Goal: Task Accomplishment & Management: Manage account settings

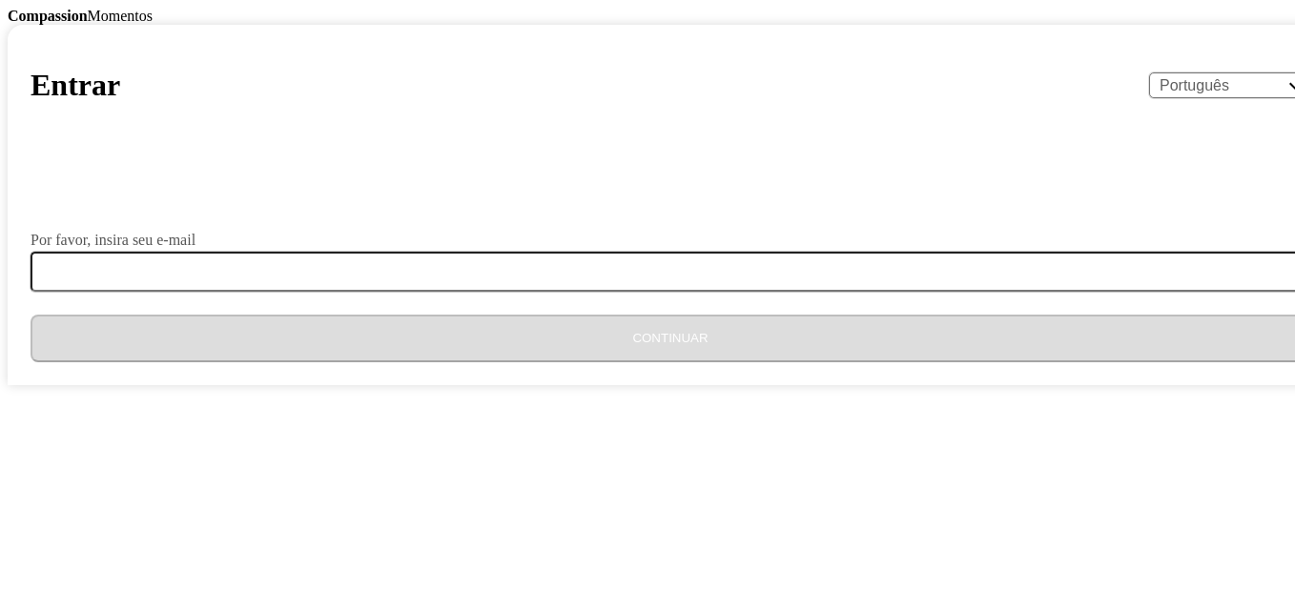
select select "pt"
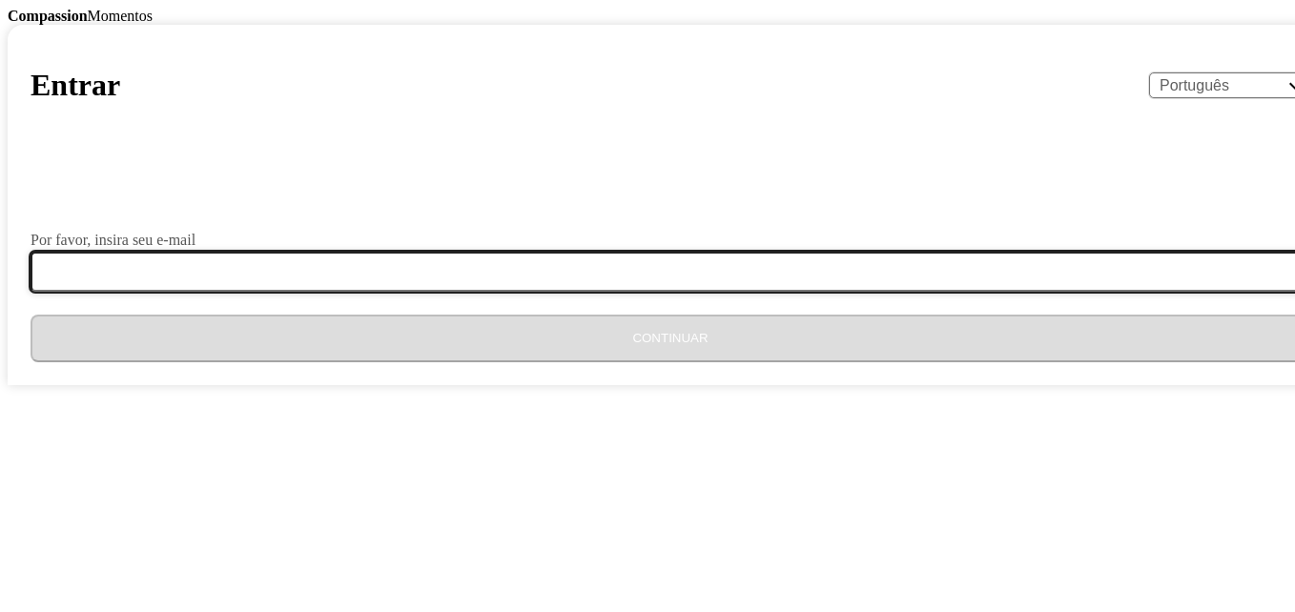
click at [530, 292] on input "Por favor, insira seu e-mail" at bounding box center [682, 272] width 1303 height 40
type input "[EMAIL_ADDRESS][DOMAIN_NAME]"
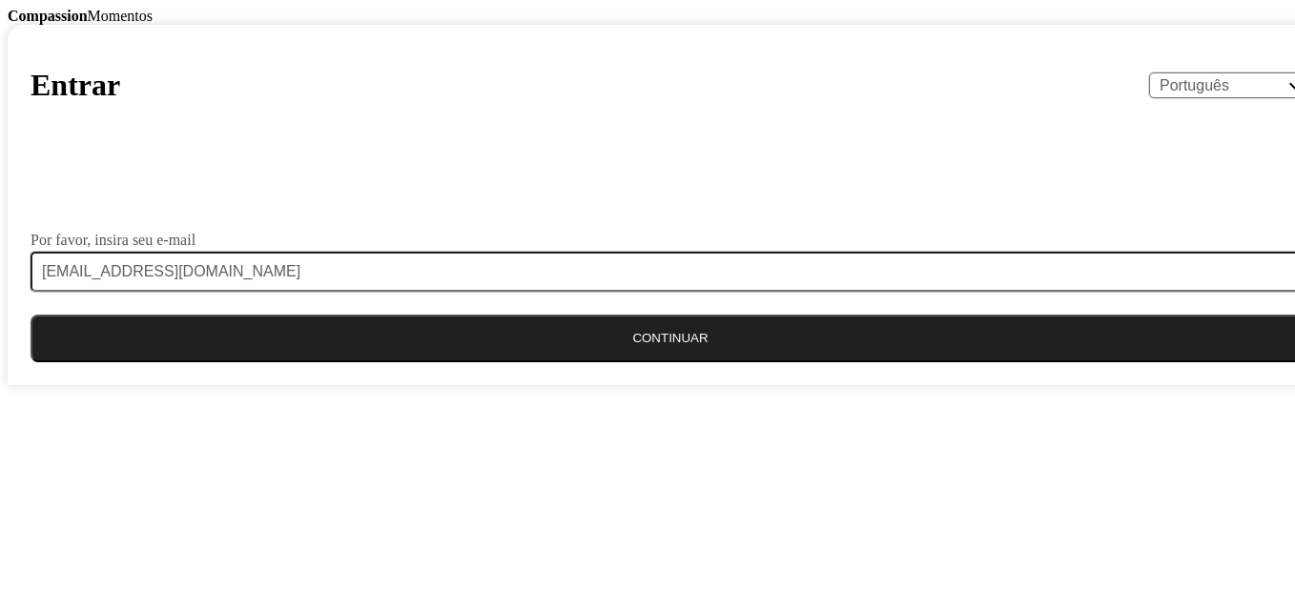
click at [568, 362] on button "Continuar" at bounding box center [671, 339] width 1280 height 48
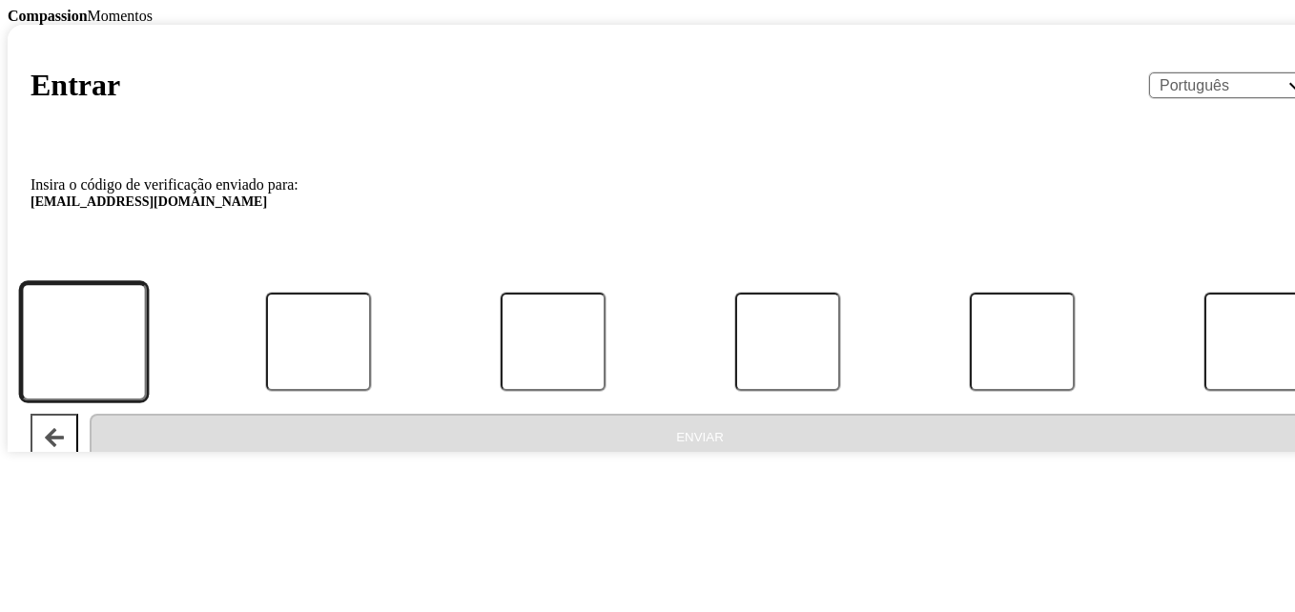
click at [147, 401] on input "Código:" at bounding box center [84, 341] width 126 height 117
type input "2"
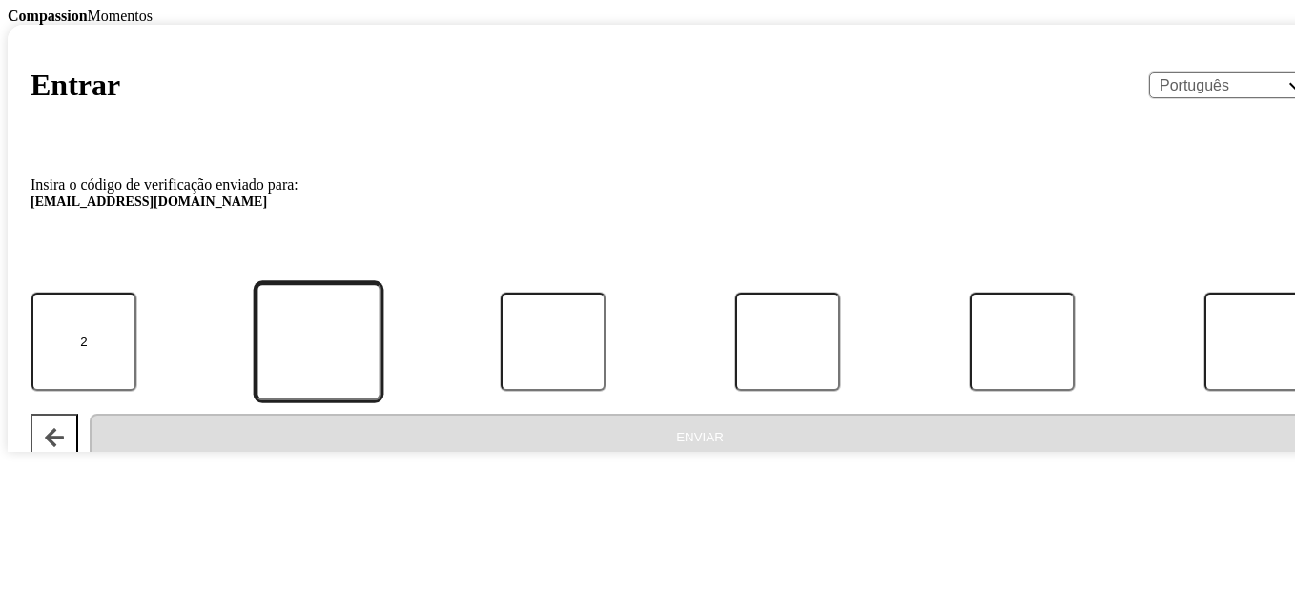
type input "8"
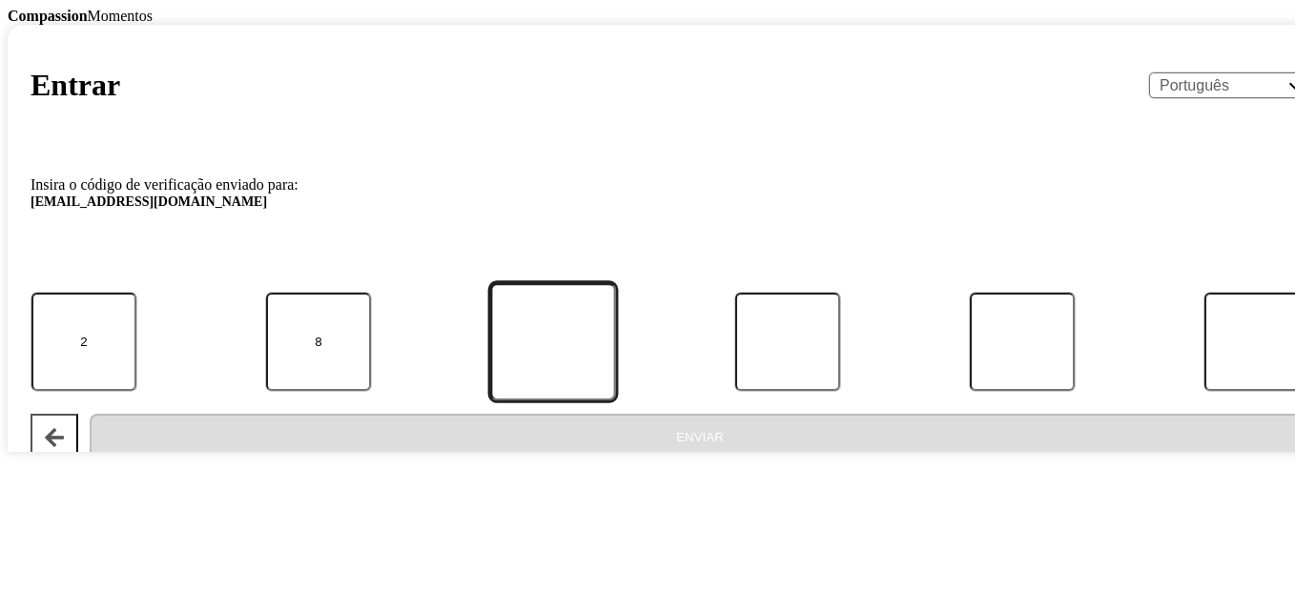
type input "8"
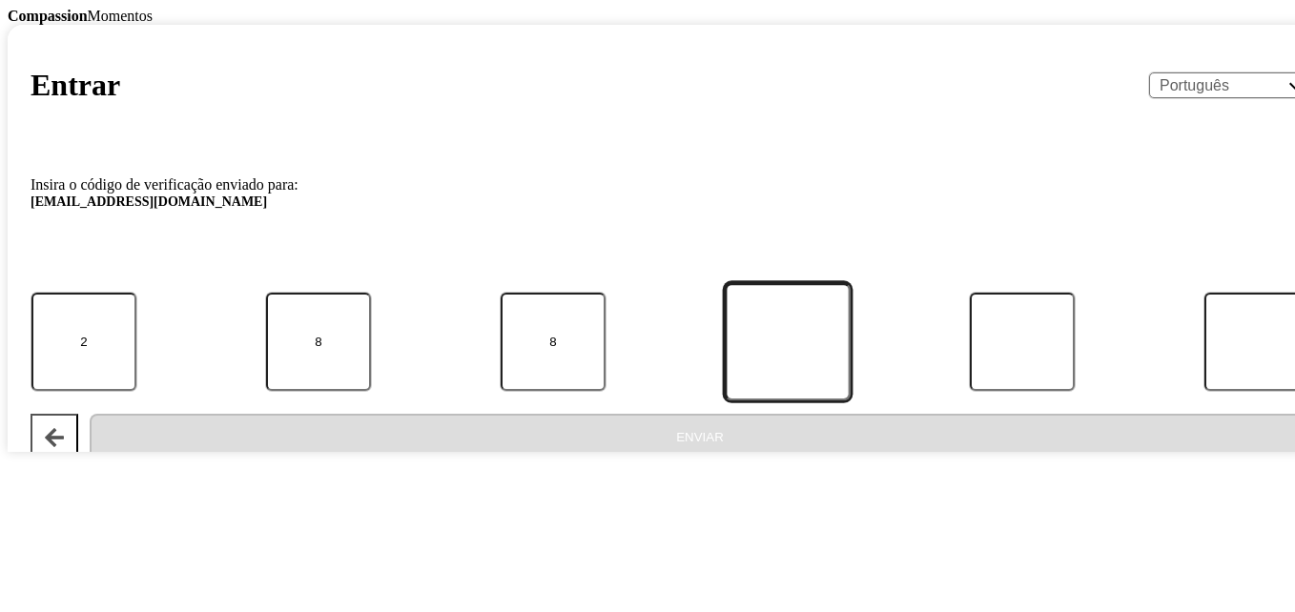
type input "4"
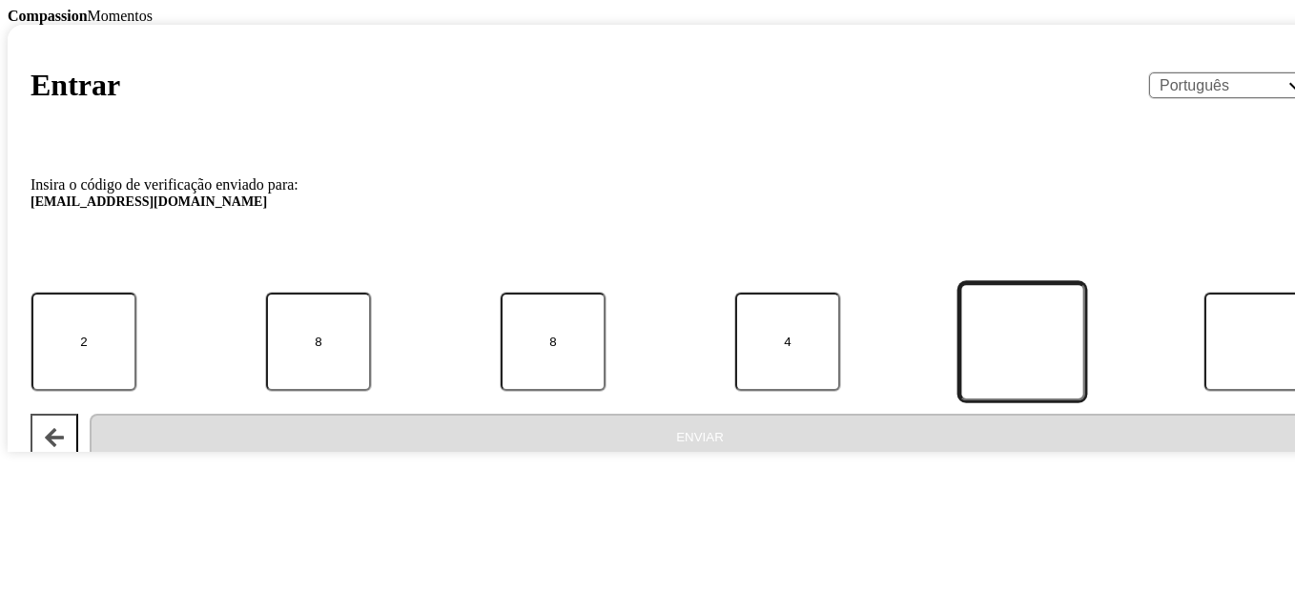
type input "5"
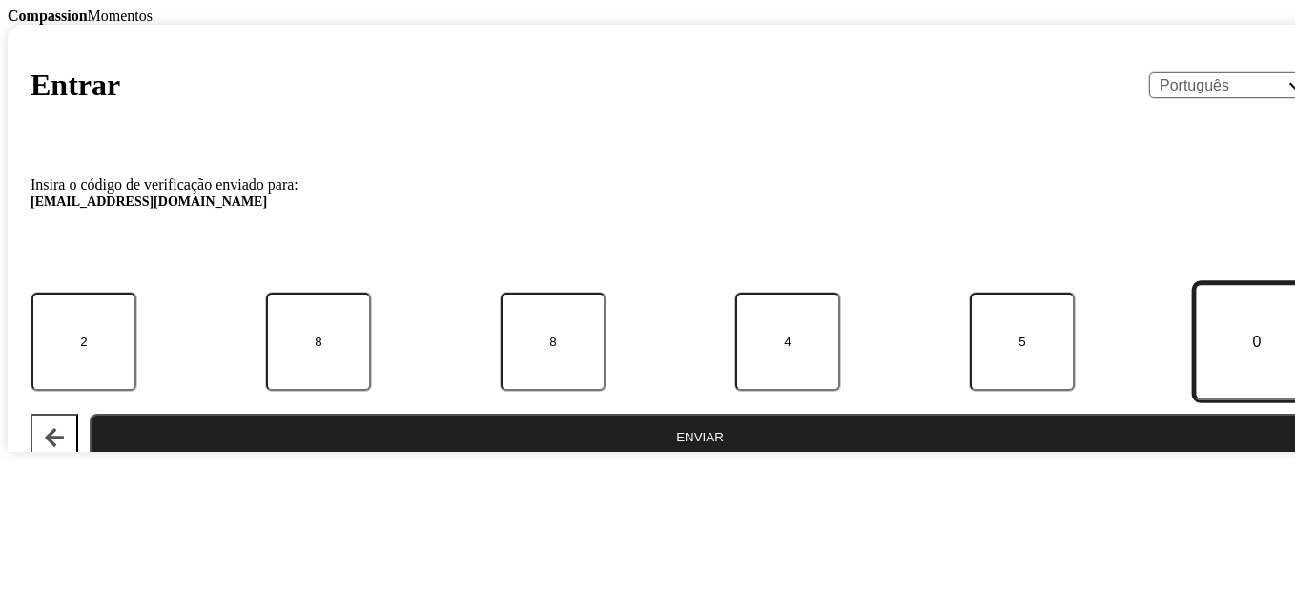
type input "0"
click at [551, 462] on button "Enviar" at bounding box center [700, 438] width 1221 height 48
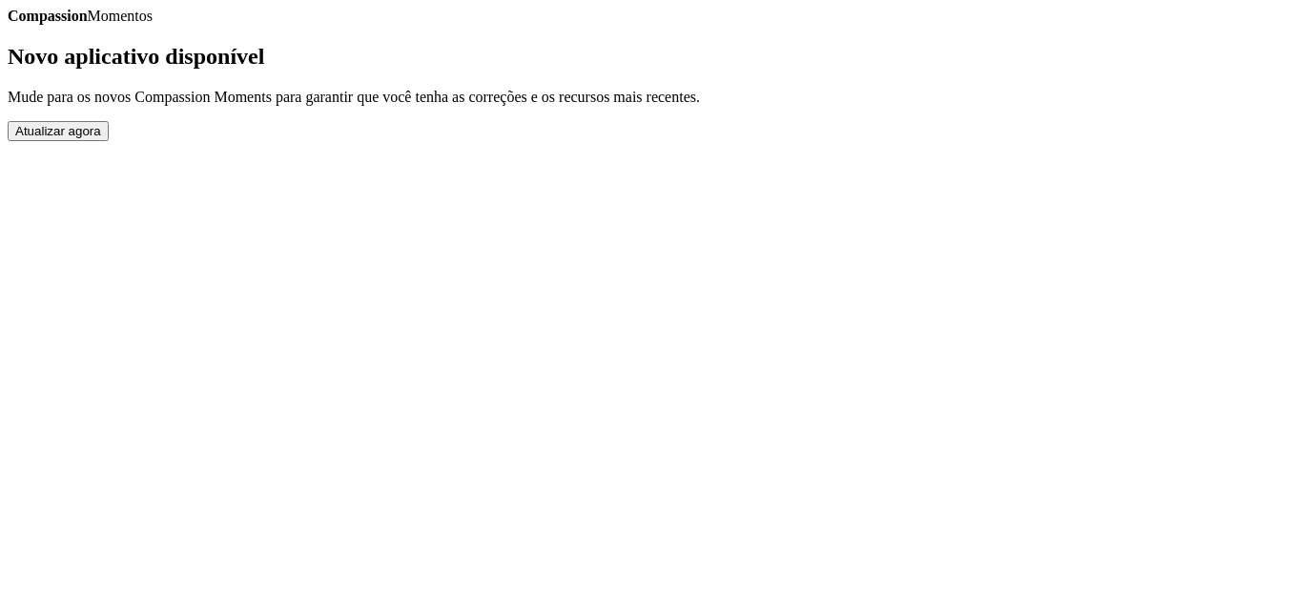
click at [109, 141] on button "Atualizar agora" at bounding box center [58, 131] width 101 height 20
